Goal: Check status: Check status

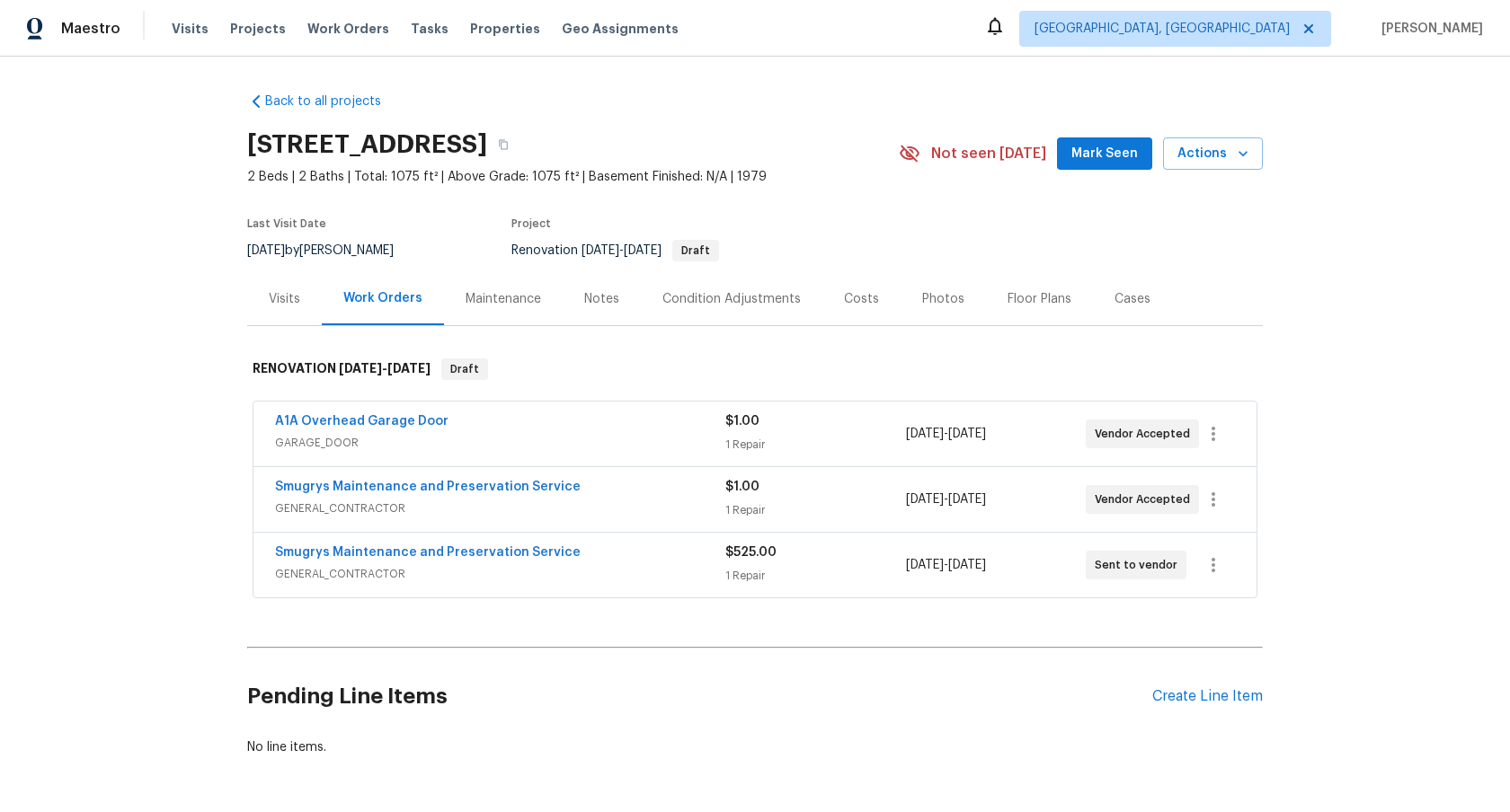
click at [627, 502] on span "GENERAL_CONTRACTOR" at bounding box center [499, 508] width 450 height 17
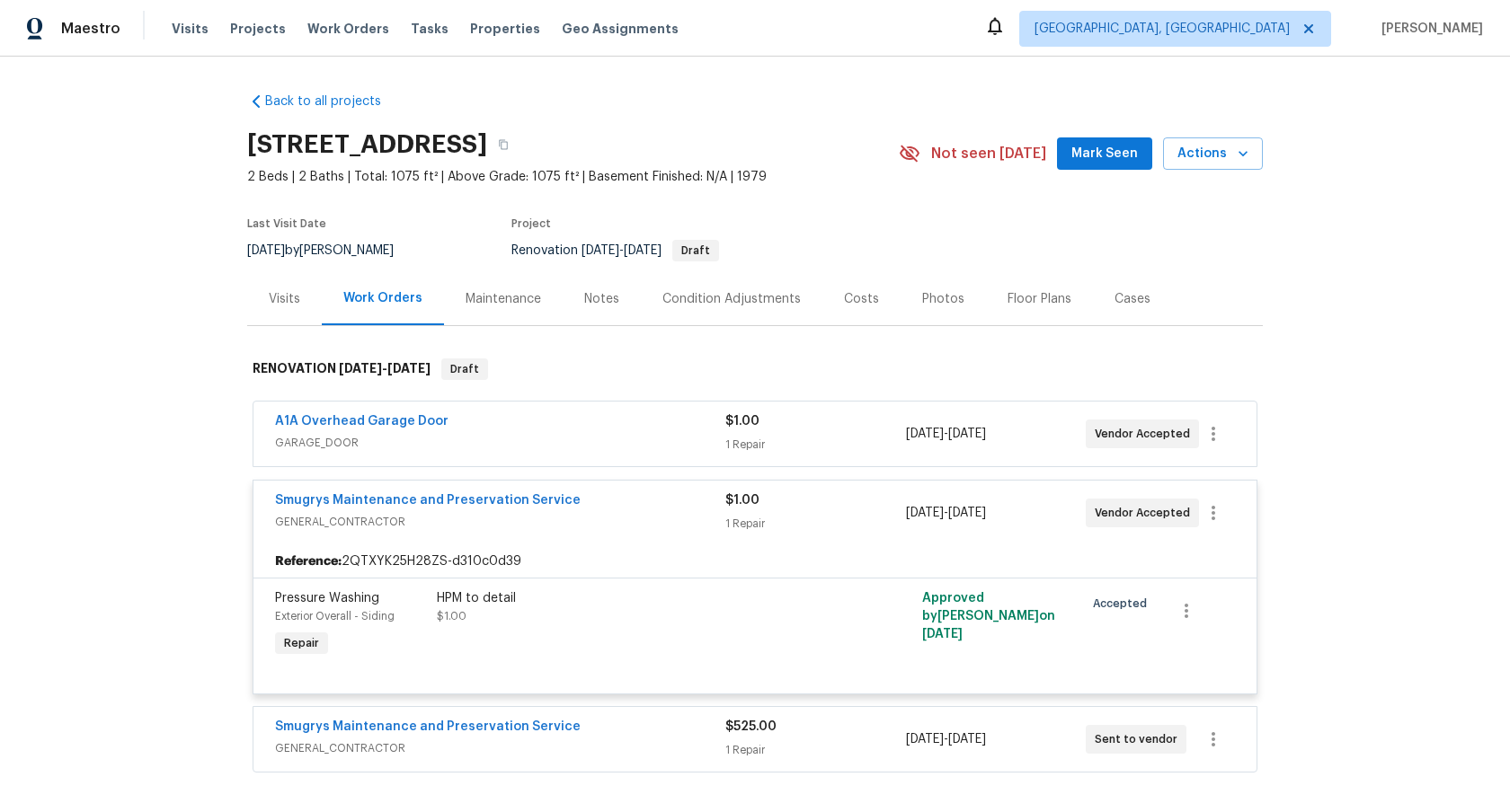
click at [594, 439] on span "GARAGE_DOOR" at bounding box center [499, 443] width 450 height 17
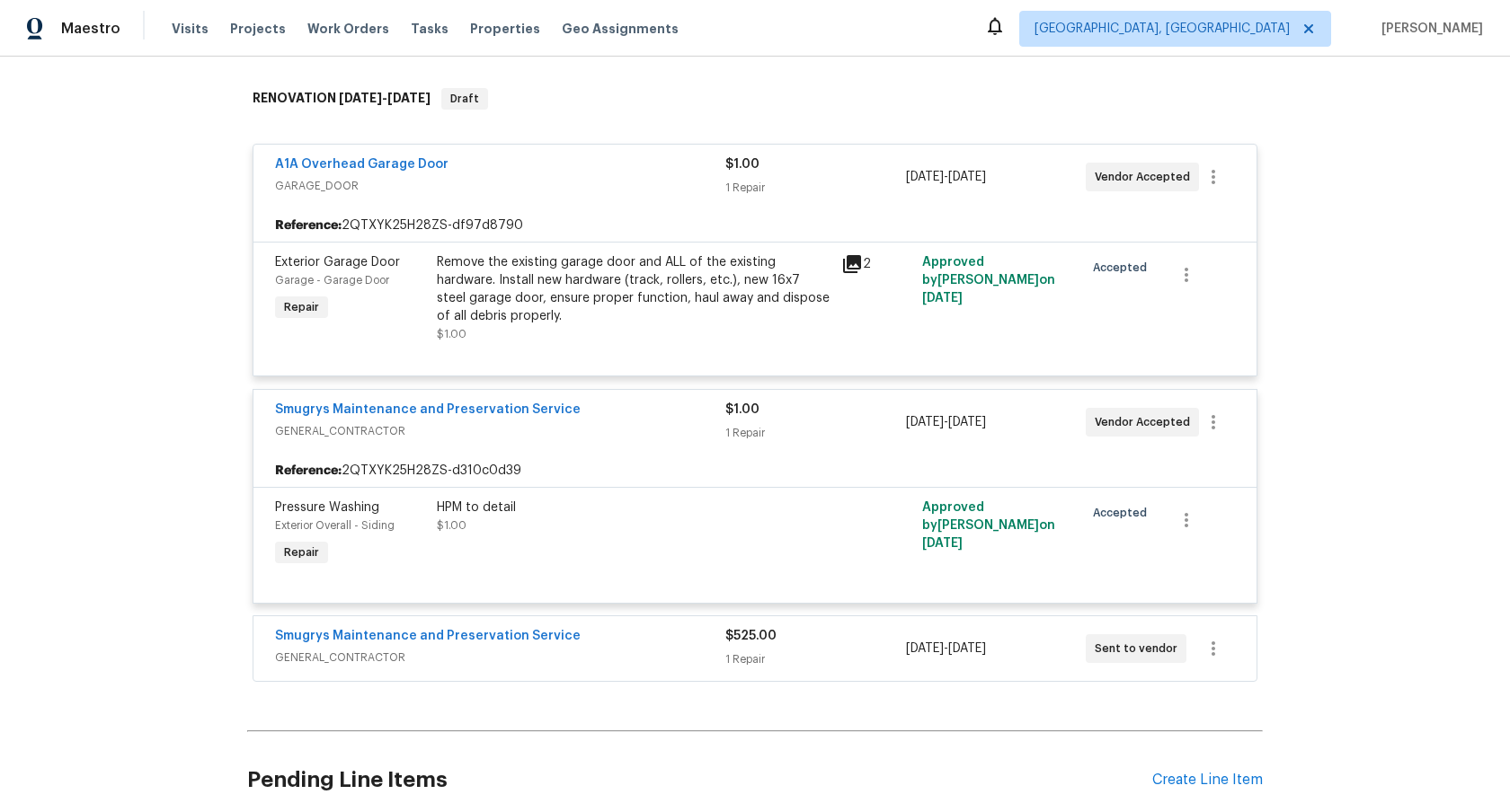
scroll to position [353, 0]
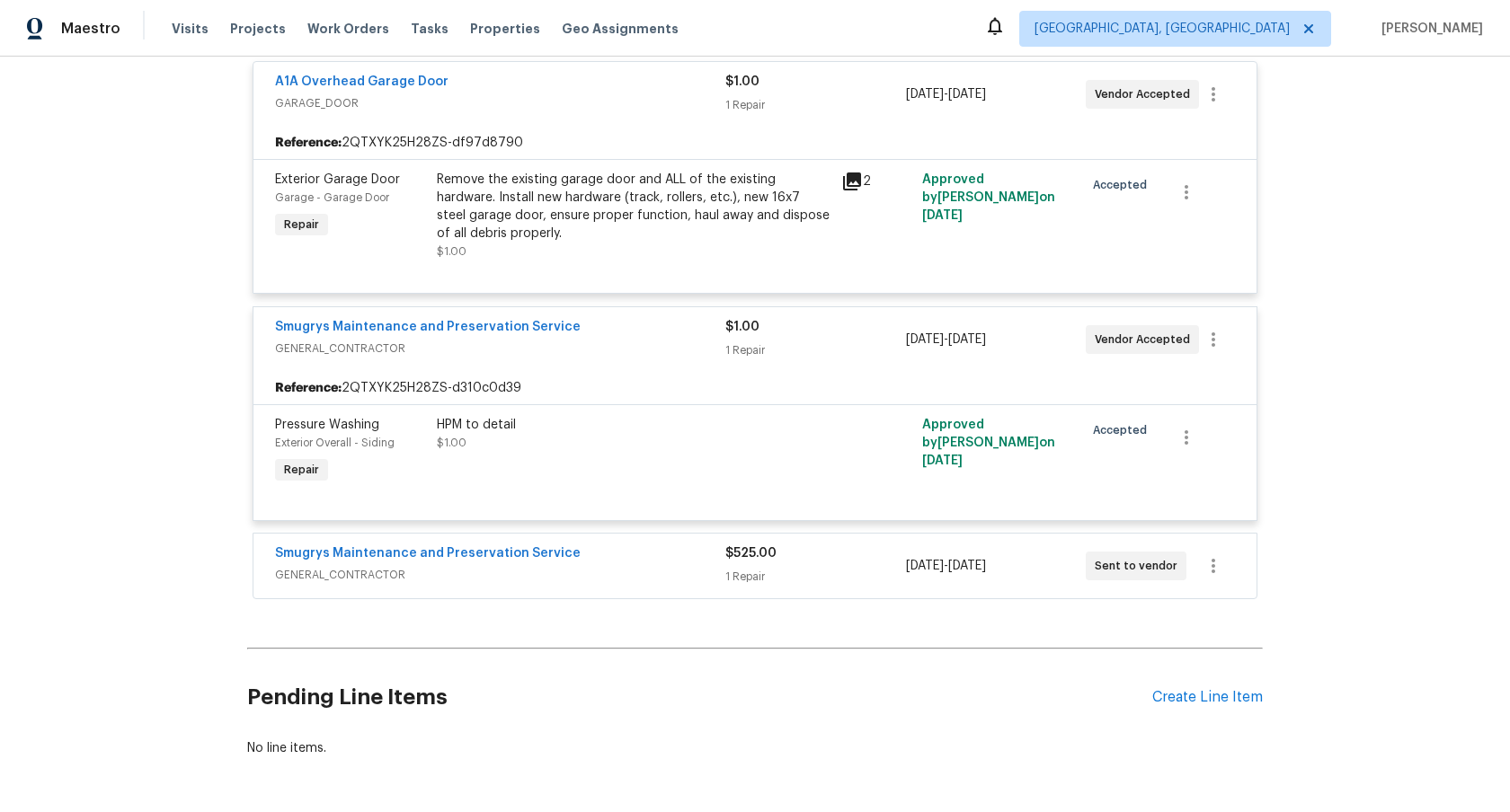
click at [635, 579] on span "GENERAL_CONTRACTOR" at bounding box center [499, 575] width 450 height 17
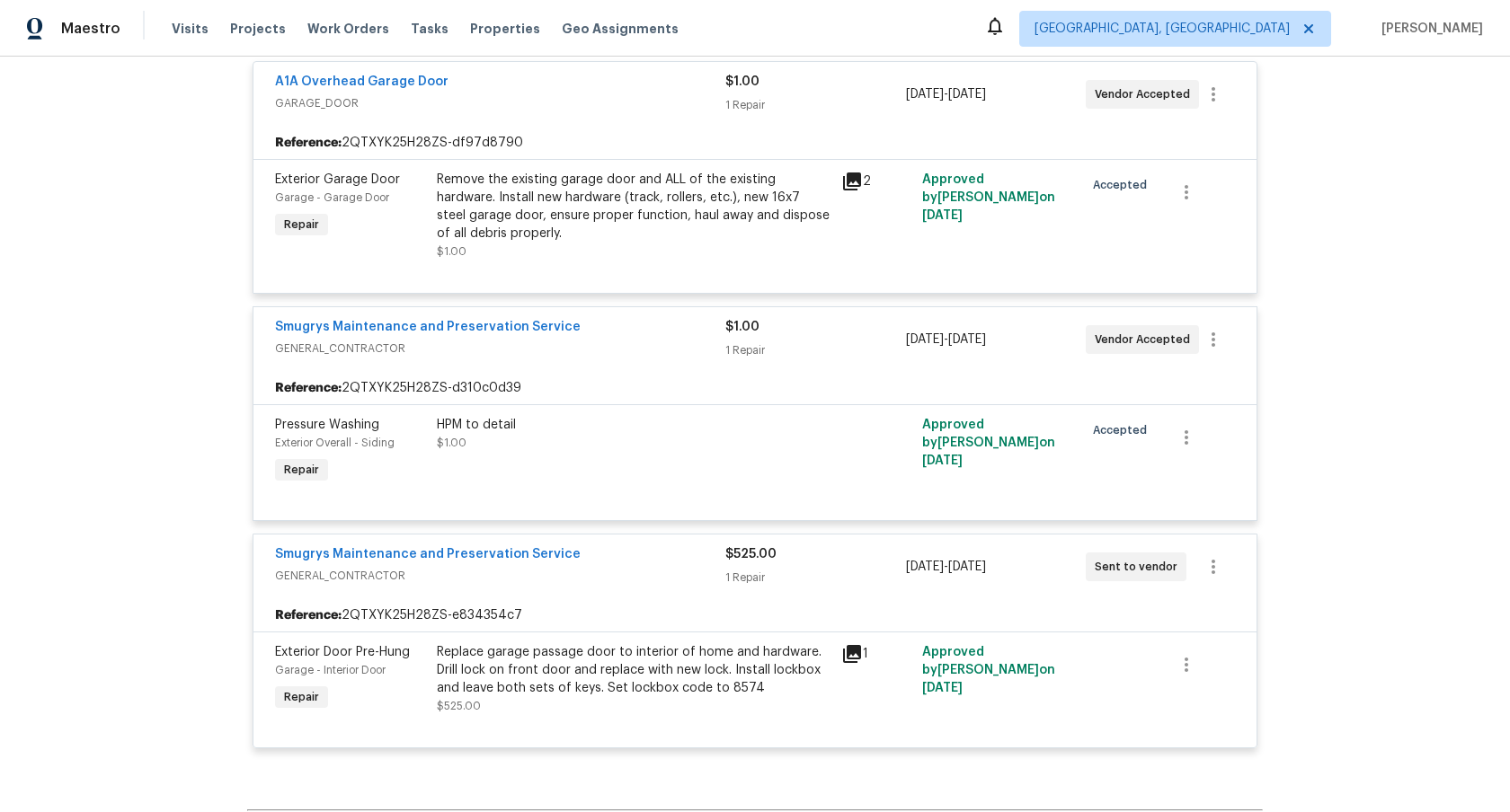
scroll to position [0, 0]
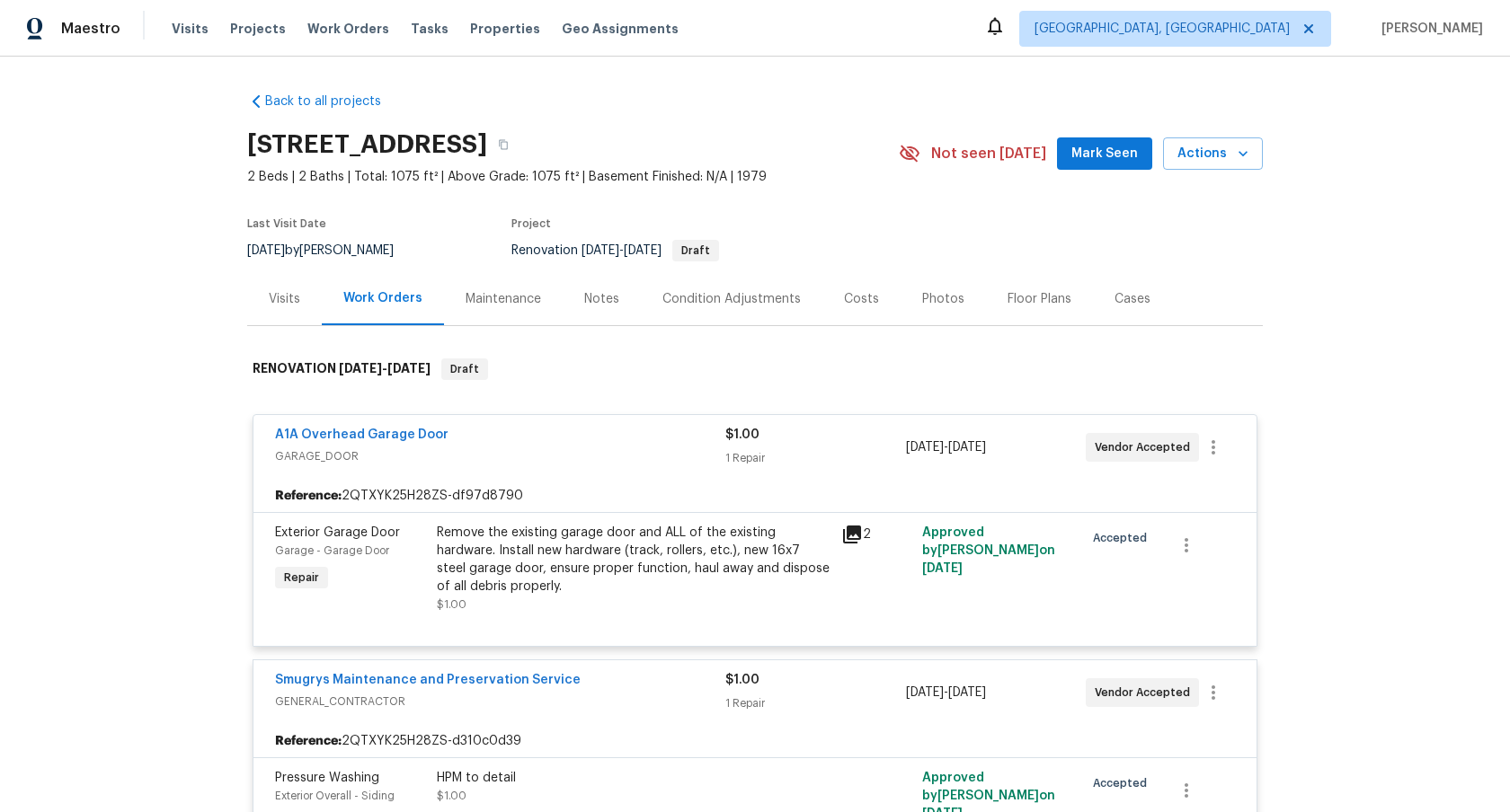
click at [269, 315] on div "Visits" at bounding box center [284, 298] width 75 height 53
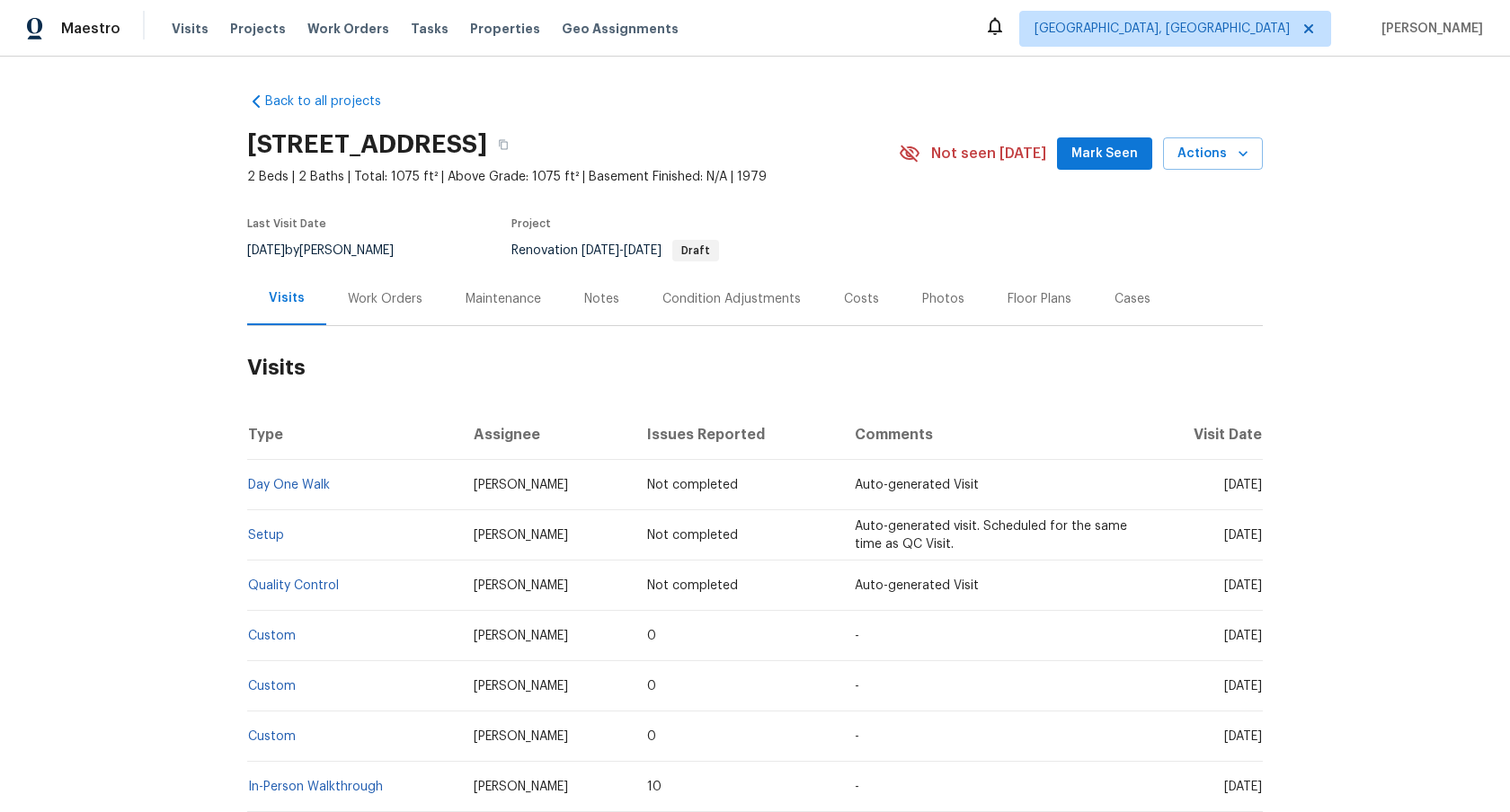
click at [157, 390] on div "Back to all projects [STREET_ADDRESS] 2 Beds | 2 Baths | Total: 1075 ft² | Abov…" at bounding box center [755, 434] width 1510 height 756
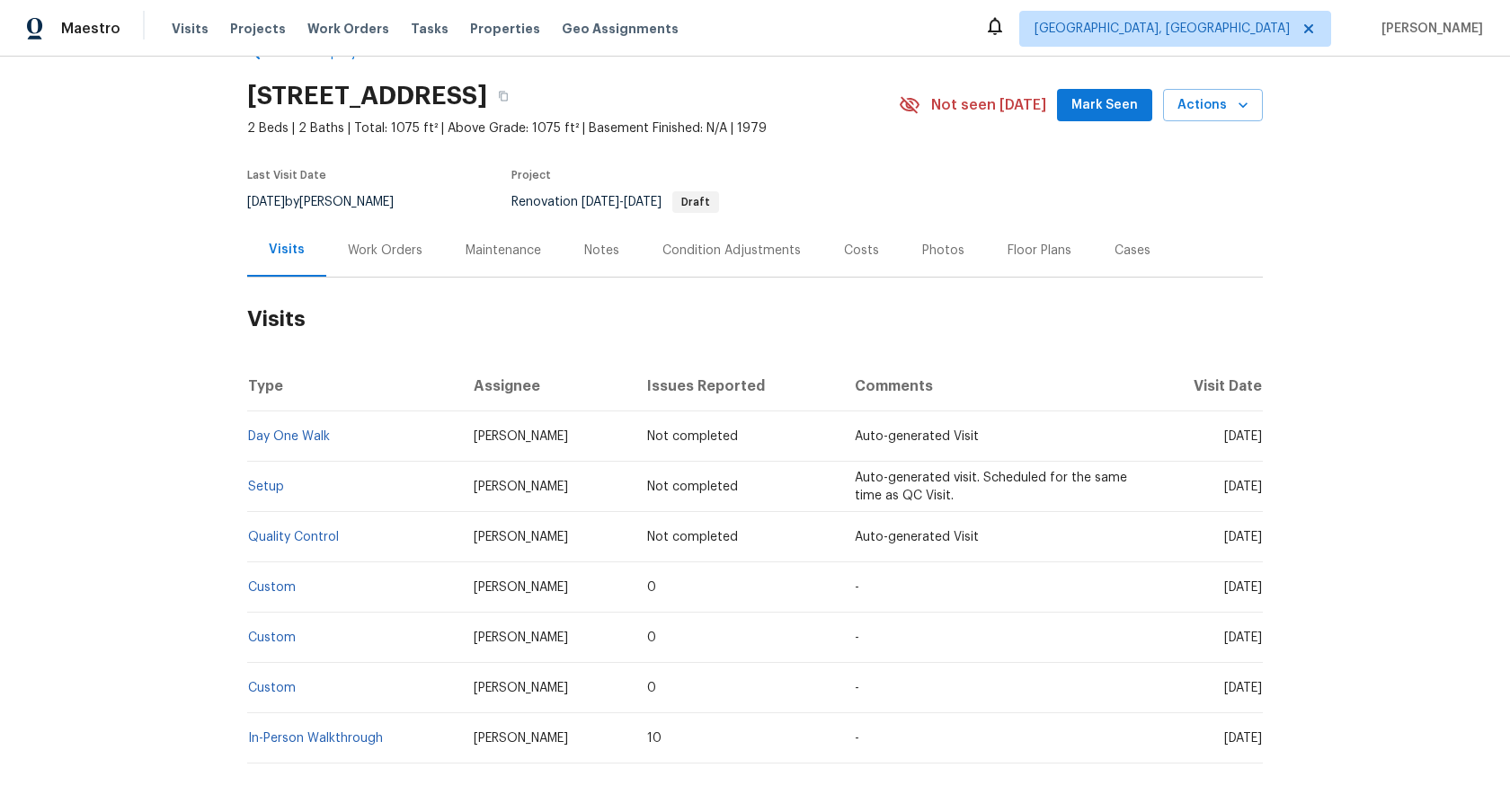
scroll to position [136, 0]
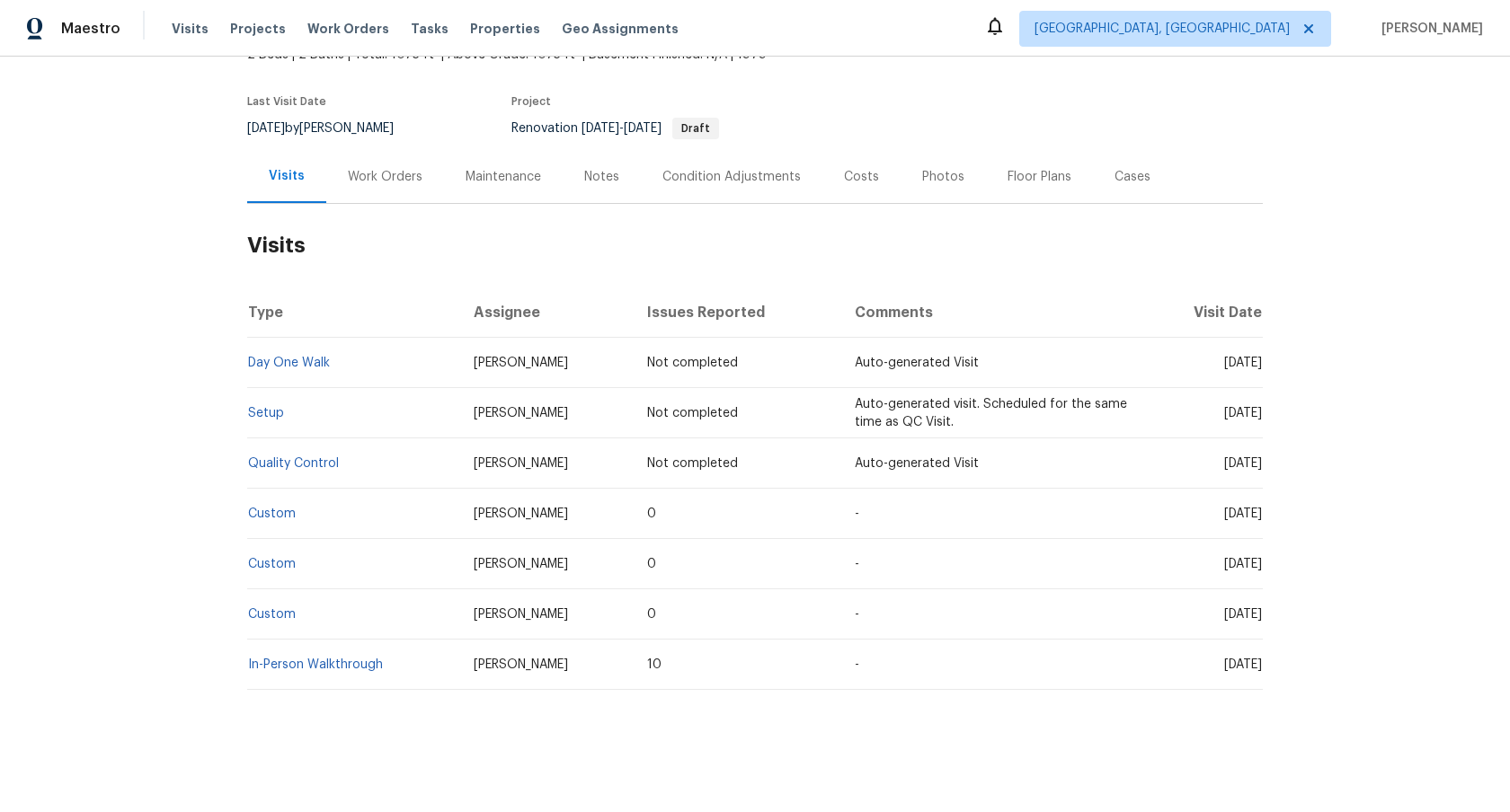
click at [389, 152] on div "Work Orders" at bounding box center [385, 176] width 118 height 53
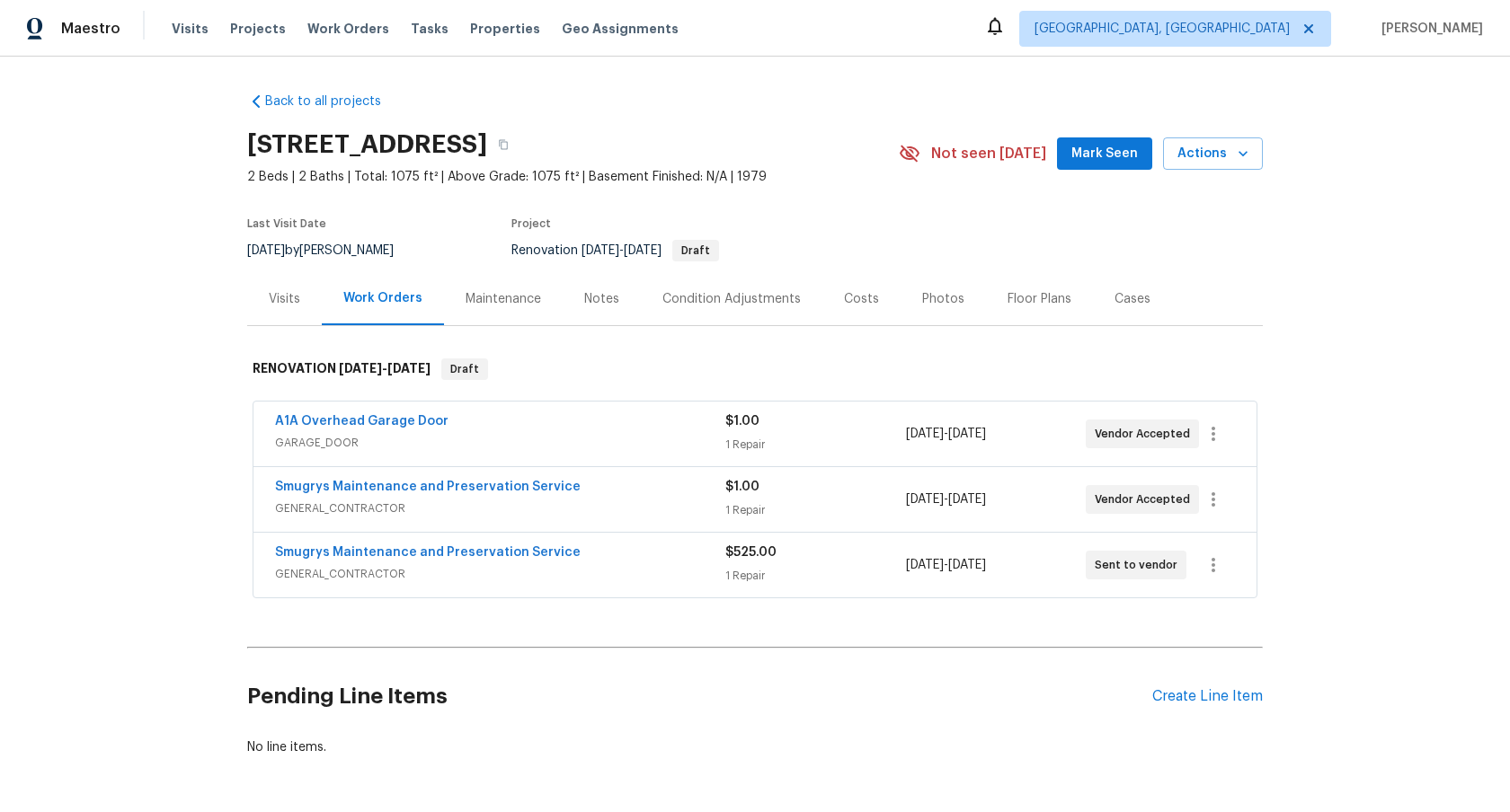
click at [179, 437] on div "Back to all projects [STREET_ADDRESS] 2 Beds | 2 Baths | Total: 1075 ft² | Abov…" at bounding box center [755, 434] width 1510 height 756
